Goal: Information Seeking & Learning: Compare options

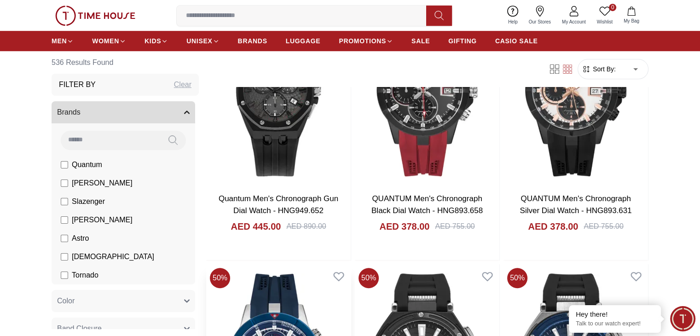
scroll to position [737, 0]
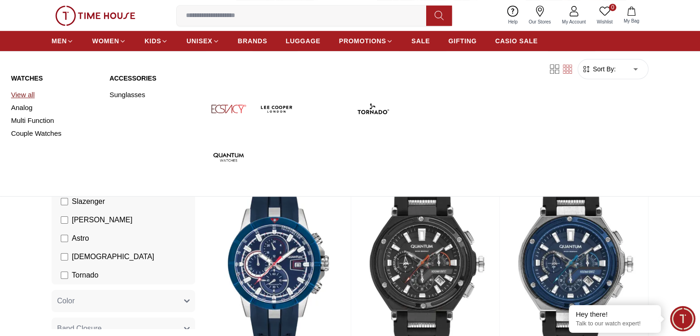
click at [25, 95] on link "View all" at bounding box center [54, 94] width 87 height 13
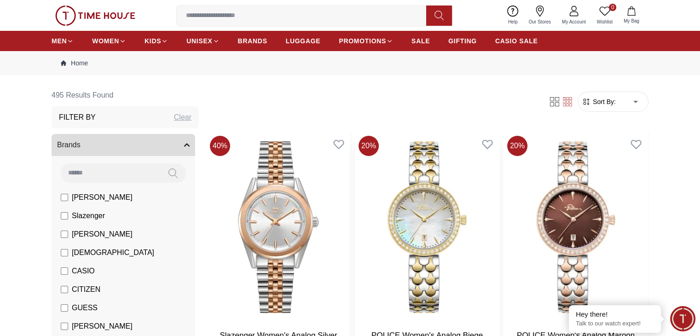
scroll to position [46, 0]
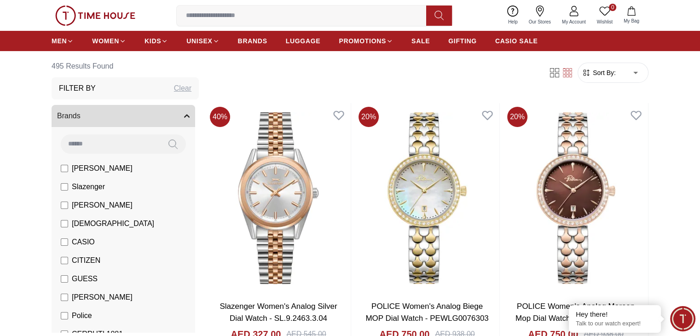
click at [613, 73] on span "Sort By:" at bounding box center [603, 72] width 25 height 9
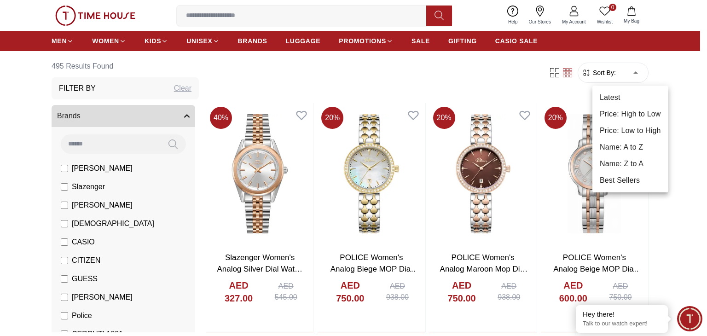
click at [632, 131] on li "Price: Low to High" at bounding box center [631, 130] width 76 height 17
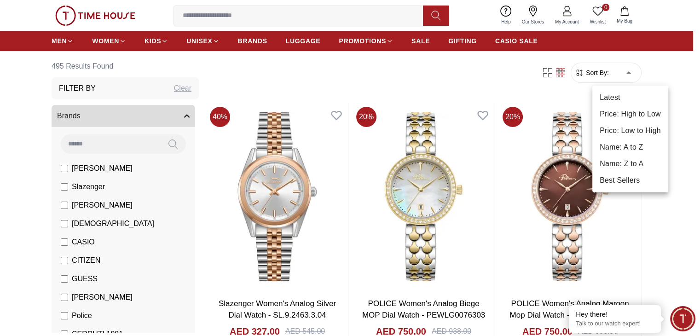
type input "*"
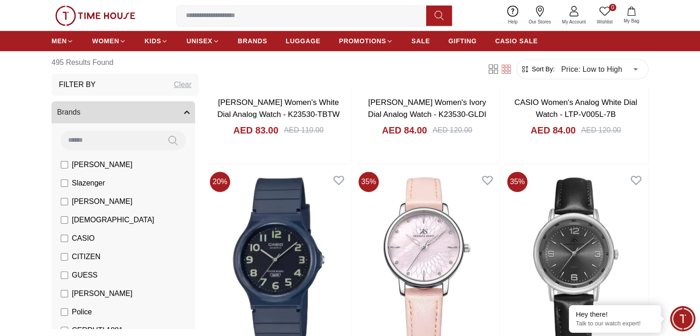
scroll to position [967, 0]
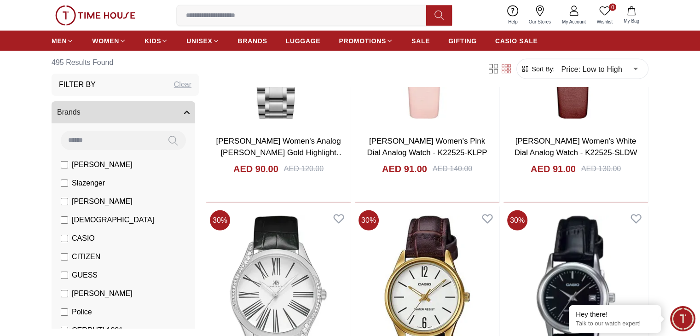
scroll to position [1842, 0]
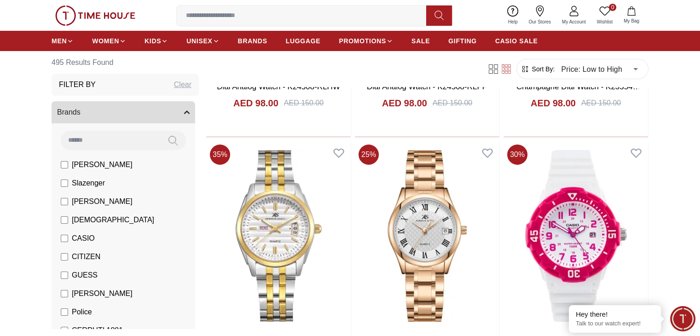
scroll to position [3269, 0]
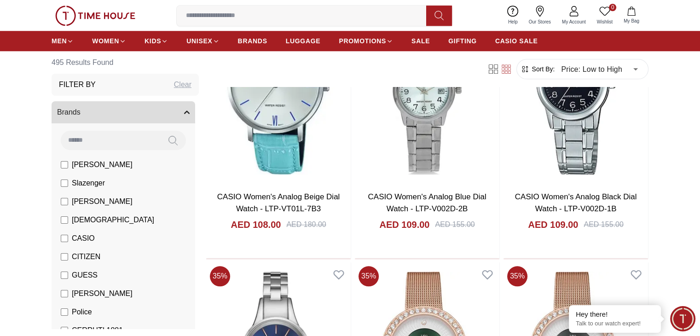
scroll to position [4466, 0]
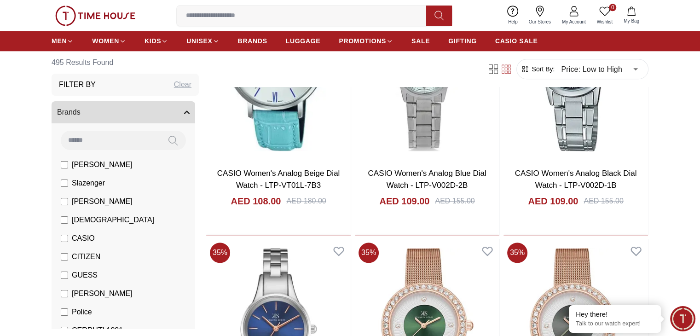
scroll to position [4466, 0]
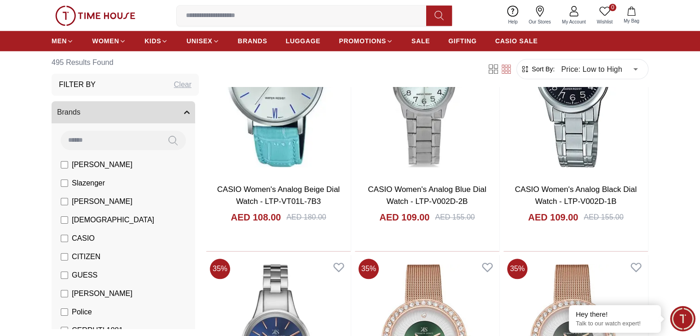
drag, startPoint x: 475, startPoint y: 196, endPoint x: 381, endPoint y: 187, distance: 94.3
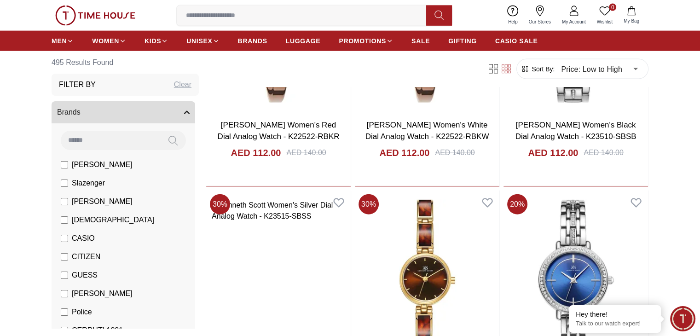
scroll to position [5617, 0]
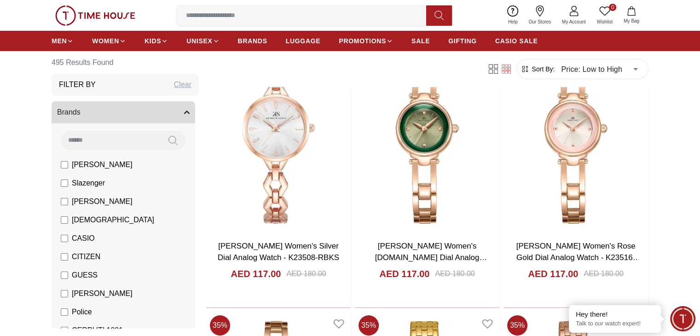
scroll to position [6584, 0]
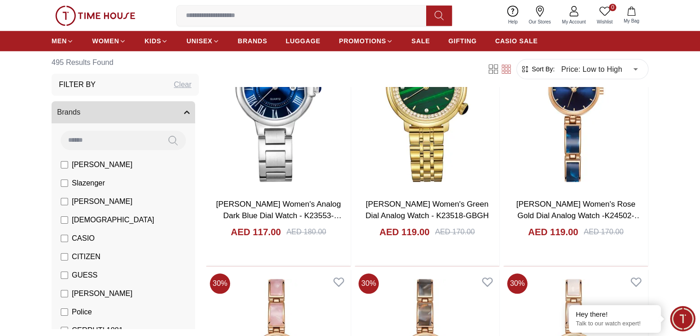
scroll to position [7966, 0]
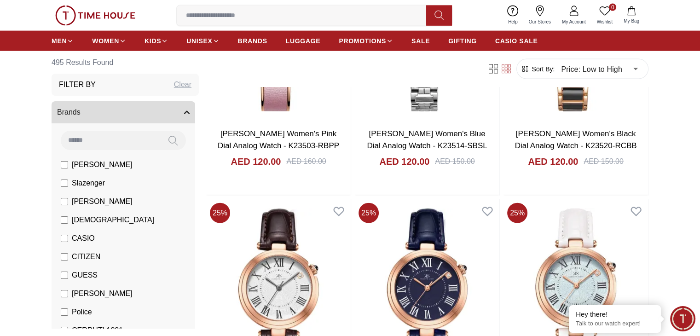
scroll to position [9117, 0]
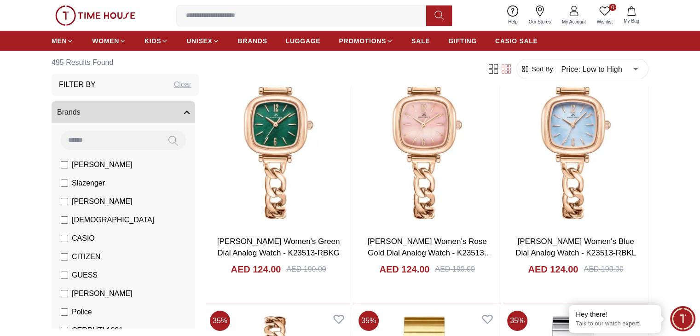
scroll to position [10130, 0]
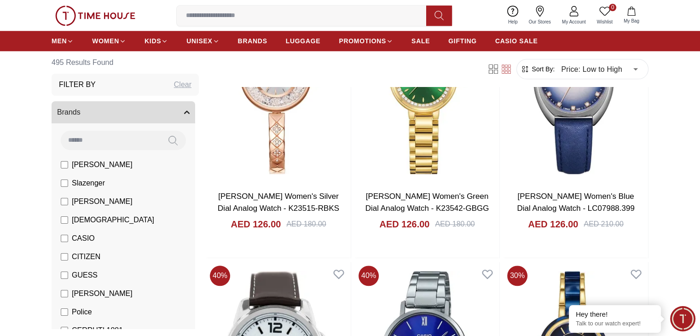
scroll to position [11465, 0]
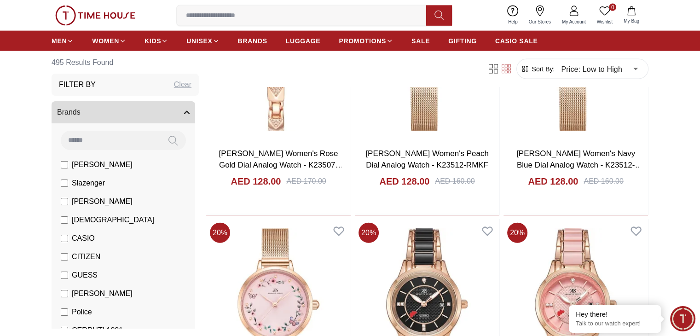
scroll to position [12657, 0]
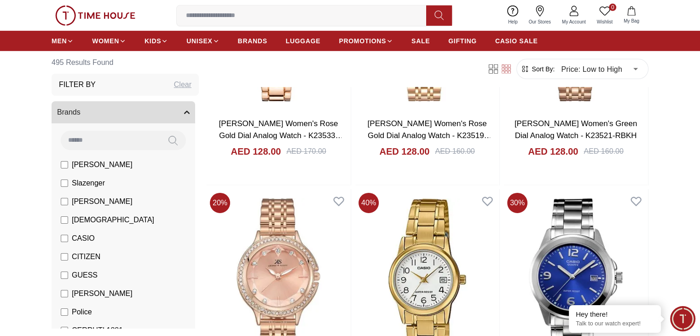
scroll to position [13537, 0]
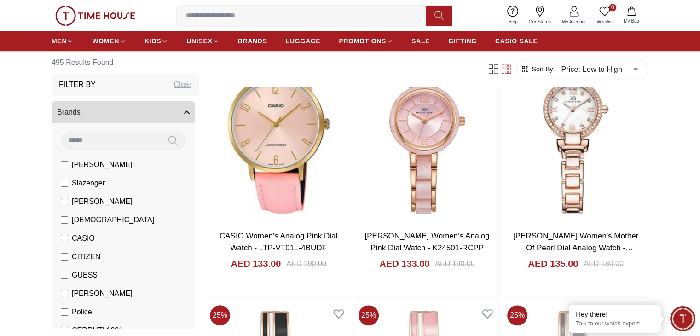
scroll to position [14977, 0]
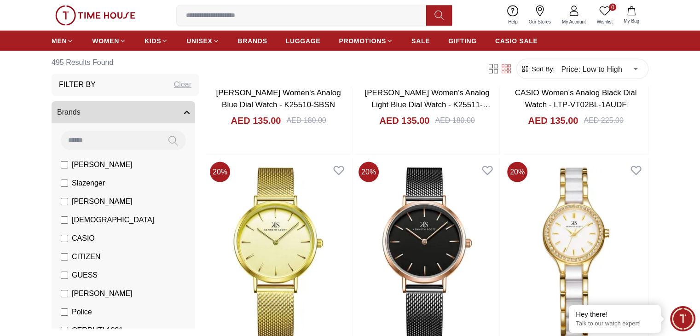
scroll to position [15885, 0]
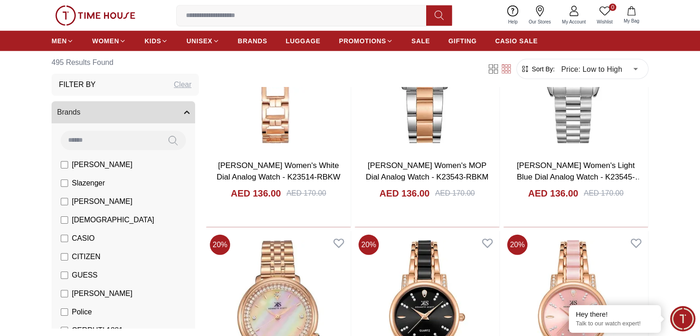
scroll to position [16622, 0]
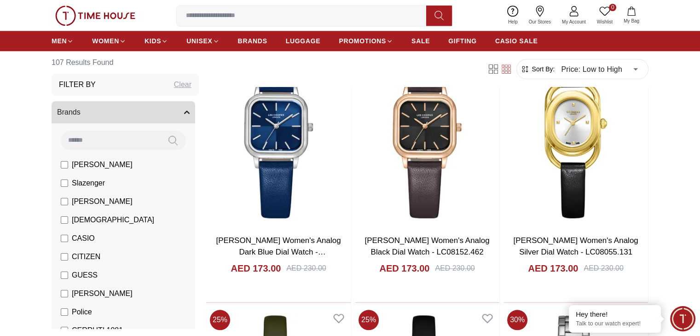
scroll to position [967, 0]
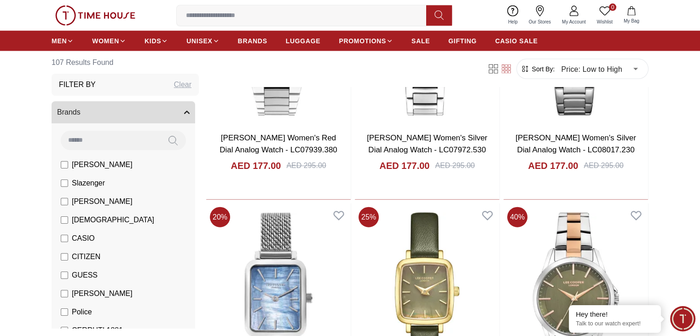
scroll to position [2118, 0]
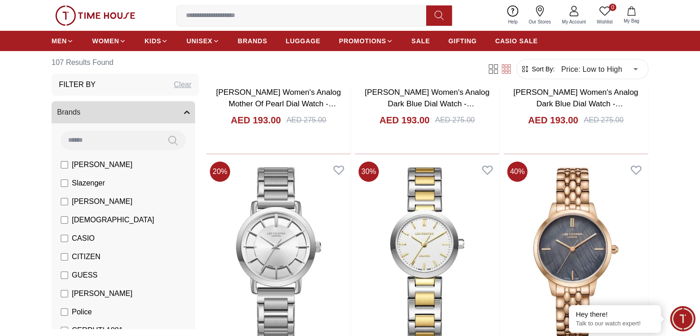
scroll to position [3269, 0]
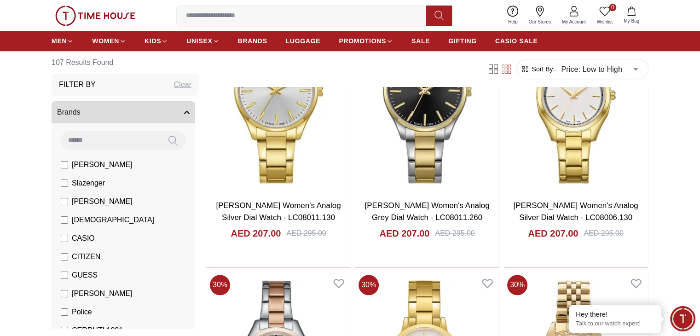
scroll to position [4466, 0]
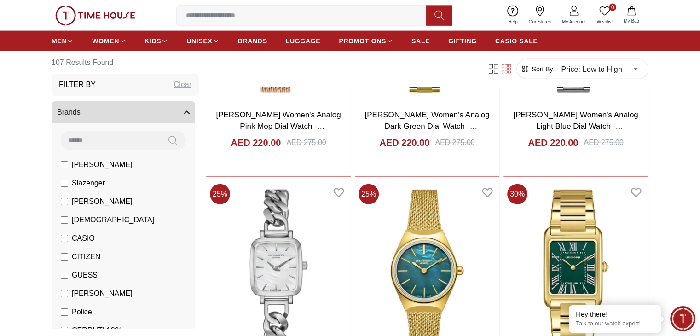
scroll to position [5617, 0]
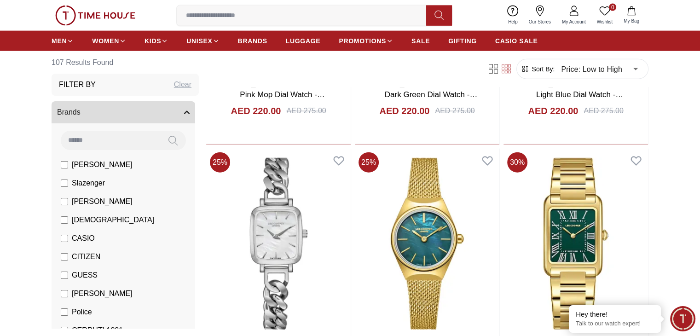
scroll to position [5663, 0]
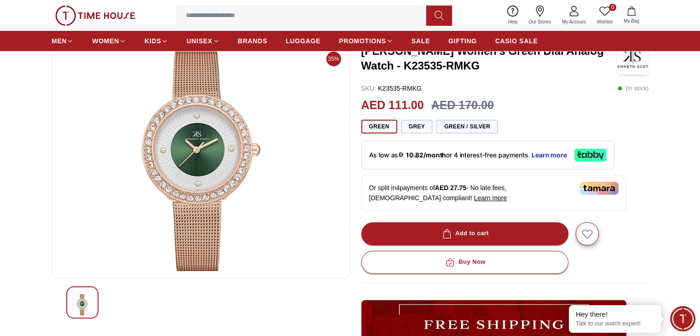
scroll to position [46, 0]
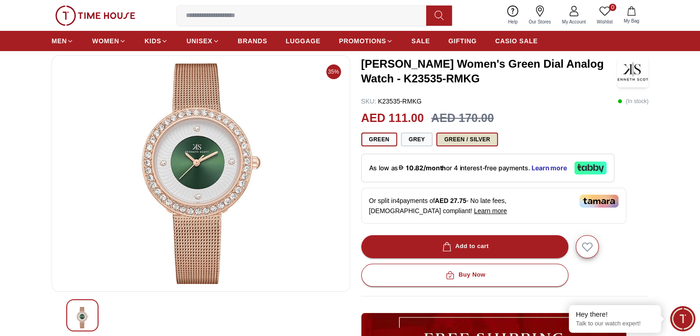
click at [459, 141] on button "Green / Silver" at bounding box center [467, 140] width 62 height 14
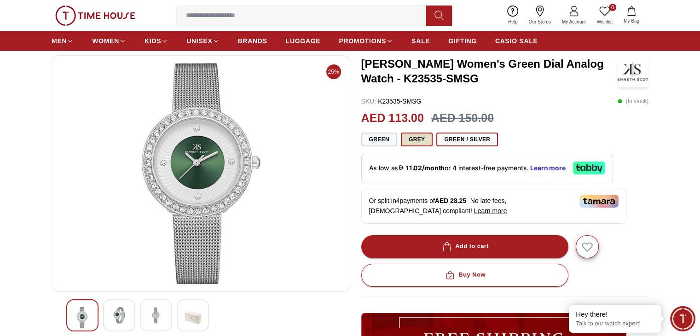
click at [422, 140] on button "Grey" at bounding box center [417, 140] width 32 height 14
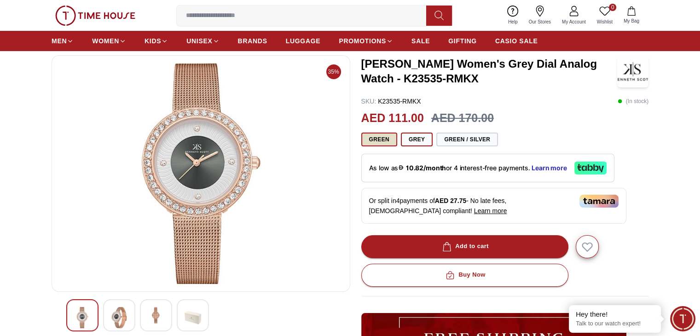
click at [375, 140] on button "Green" at bounding box center [379, 140] width 36 height 14
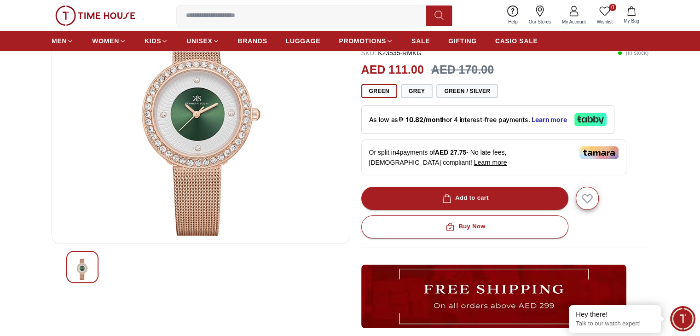
scroll to position [92, 0]
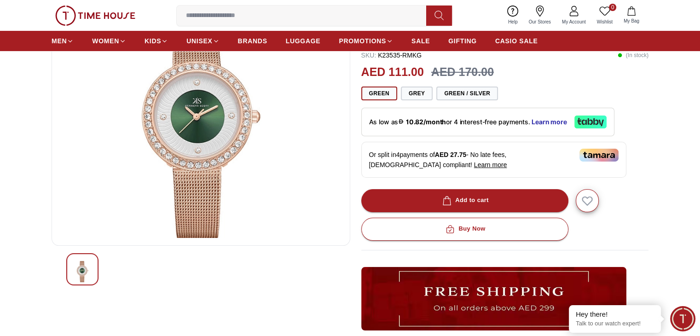
click at [208, 164] on img at bounding box center [200, 127] width 283 height 221
click at [235, 169] on img at bounding box center [200, 127] width 283 height 221
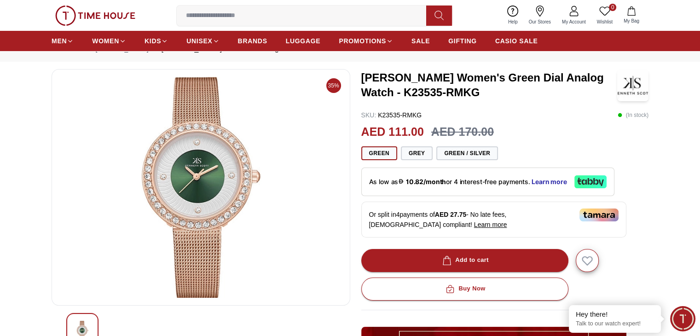
scroll to position [0, 0]
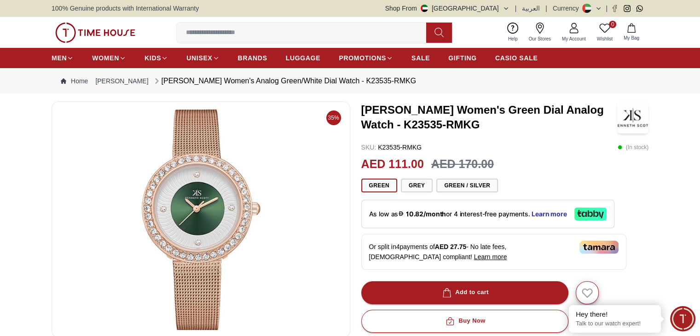
click at [201, 198] on img at bounding box center [200, 219] width 283 height 221
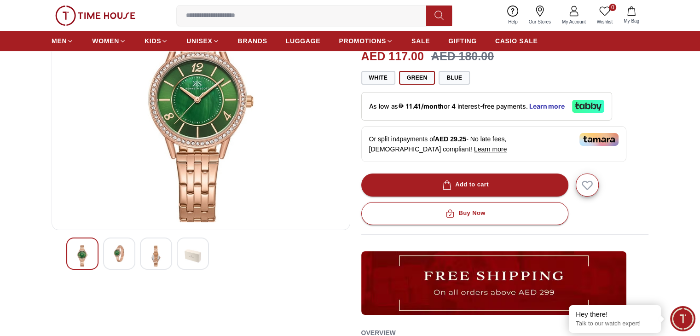
scroll to position [92, 0]
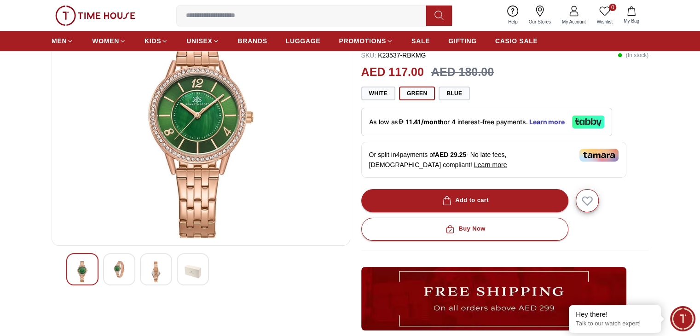
click at [197, 271] on img at bounding box center [193, 271] width 17 height 21
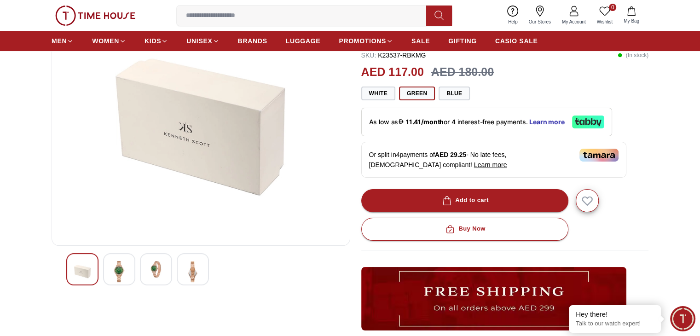
click at [161, 270] on img at bounding box center [156, 269] width 17 height 17
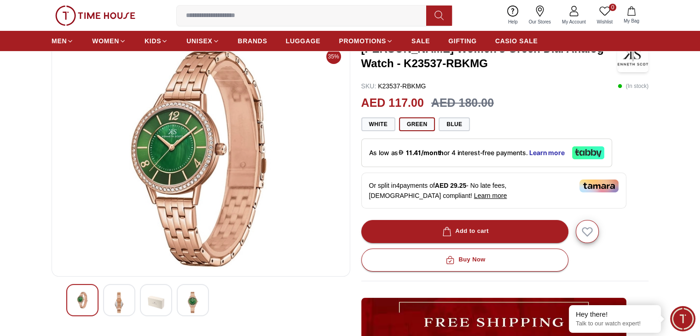
scroll to position [46, 0]
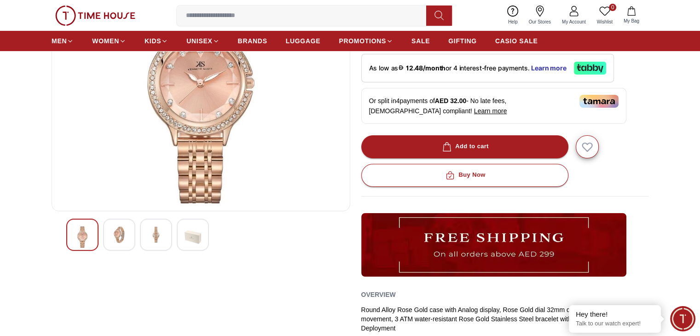
scroll to position [138, 0]
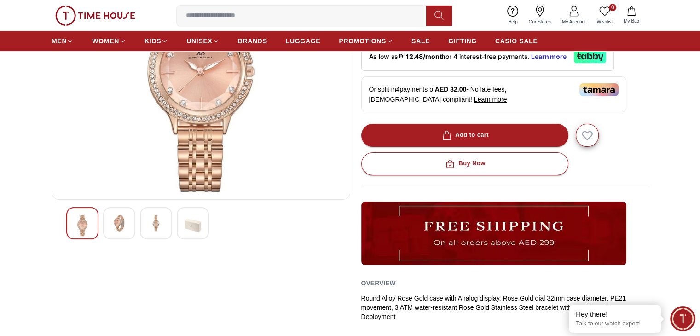
click at [119, 226] on img at bounding box center [119, 223] width 17 height 17
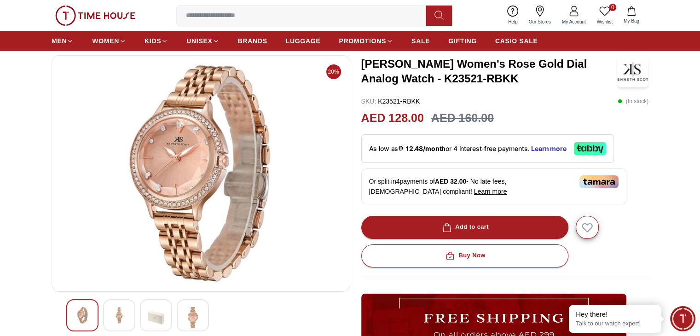
scroll to position [46, 0]
click at [116, 318] on img at bounding box center [119, 315] width 17 height 17
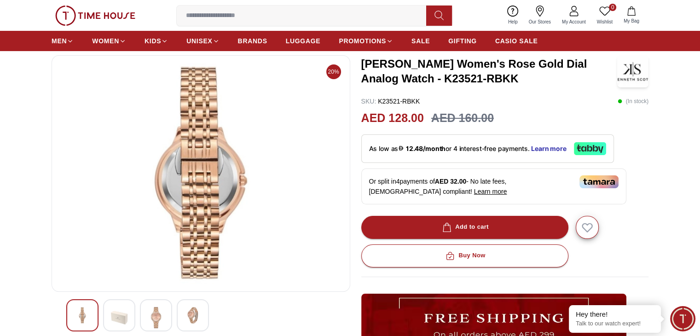
click at [178, 324] on div at bounding box center [193, 315] width 32 height 32
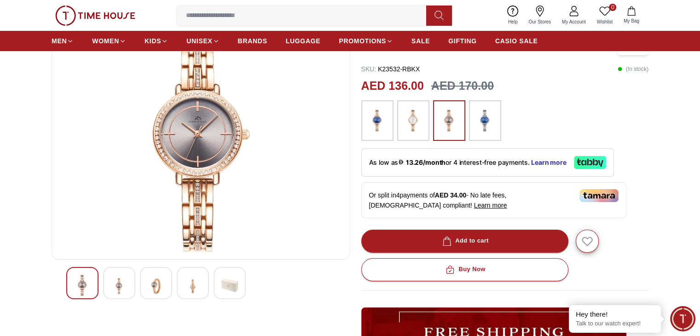
scroll to position [92, 0]
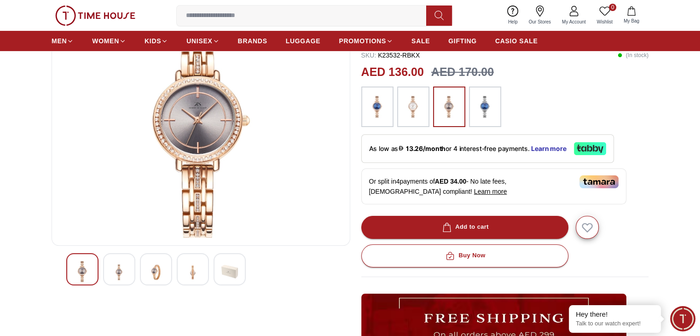
click at [414, 109] on img at bounding box center [413, 106] width 23 height 31
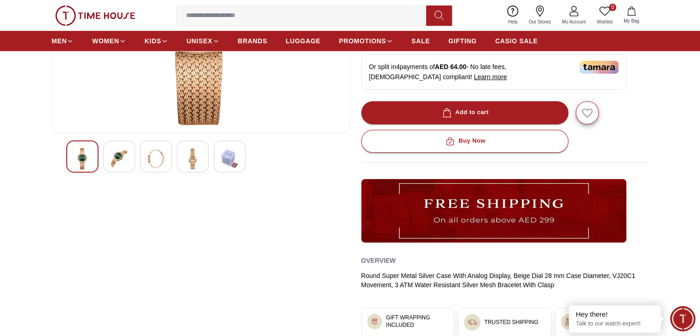
scroll to position [46, 0]
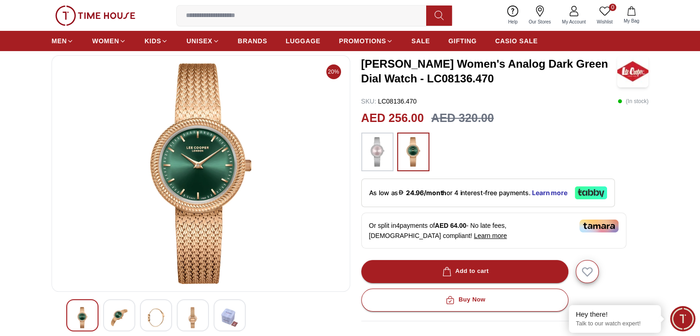
click at [197, 174] on img at bounding box center [200, 173] width 283 height 221
